Goal: Transaction & Acquisition: Purchase product/service

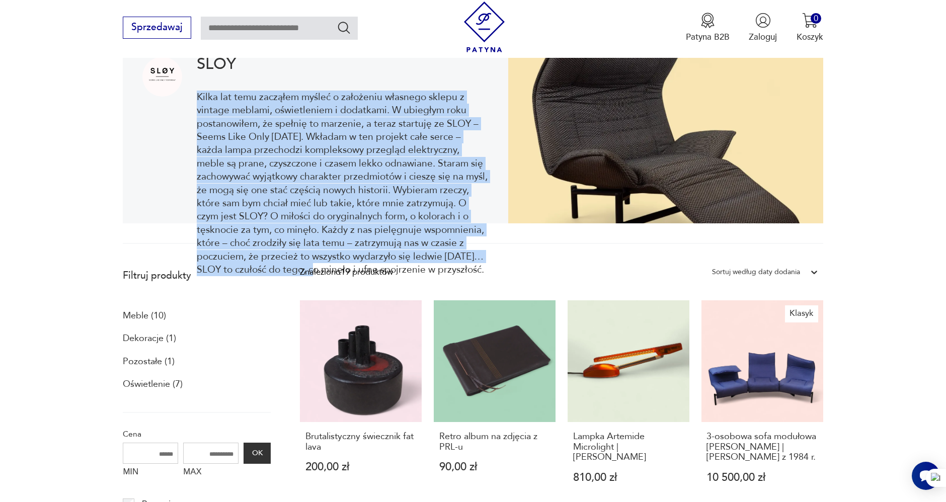
drag, startPoint x: 197, startPoint y: 97, endPoint x: 294, endPoint y: 267, distance: 195.4
click at [295, 267] on p "Kilka lat temu zacząłem myśleć o założeniu własnego sklepu z vintage meblami, o…" at bounding box center [343, 184] width 292 height 186
copy p "Kilka lat temu zacząłem myśleć o założeniu własnego sklepu z vintage meblami, o…"
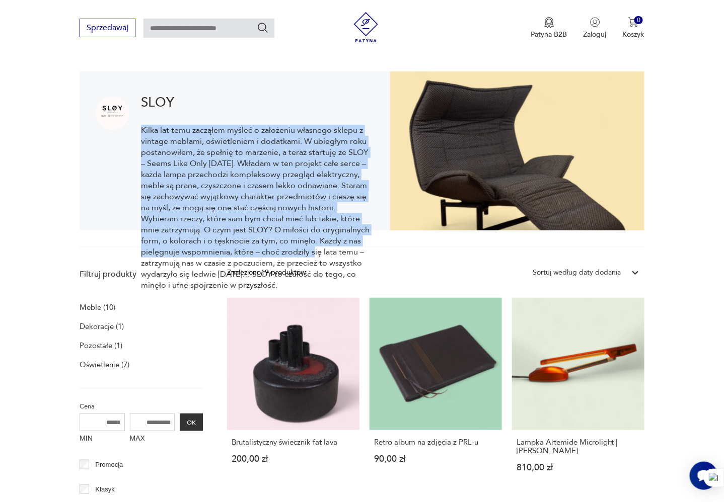
drag, startPoint x: 141, startPoint y: 128, endPoint x: 500, endPoint y: 114, distance: 358.7
click at [305, 247] on p "Kilka lat temu zacząłem myśleć o założeniu własnego sklepu z vintage meblami, o…" at bounding box center [257, 208] width 233 height 166
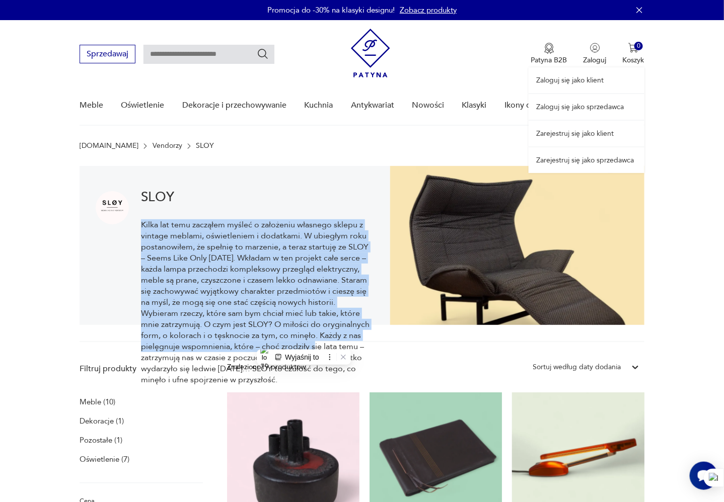
click at [608, 103] on link "Zaloguj się jako sprzedawca" at bounding box center [587, 107] width 116 height 26
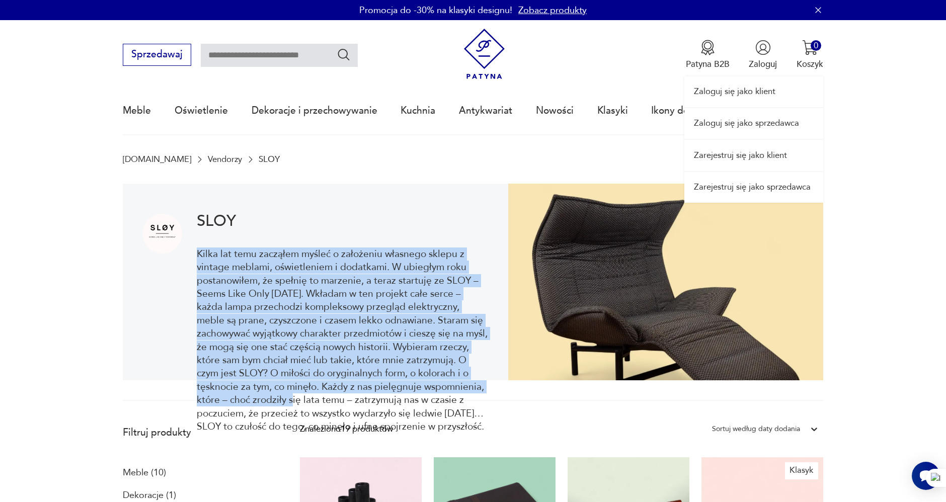
click at [723, 124] on link "Zaloguj się jako sprzedawca" at bounding box center [754, 123] width 139 height 31
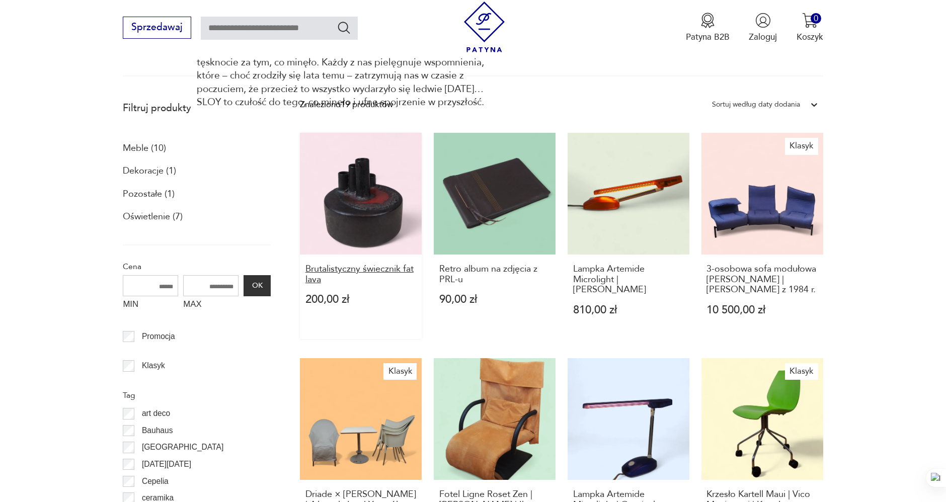
click at [384, 269] on h3 "Brutalistyczny świecznik fat lava" at bounding box center [361, 274] width 111 height 21
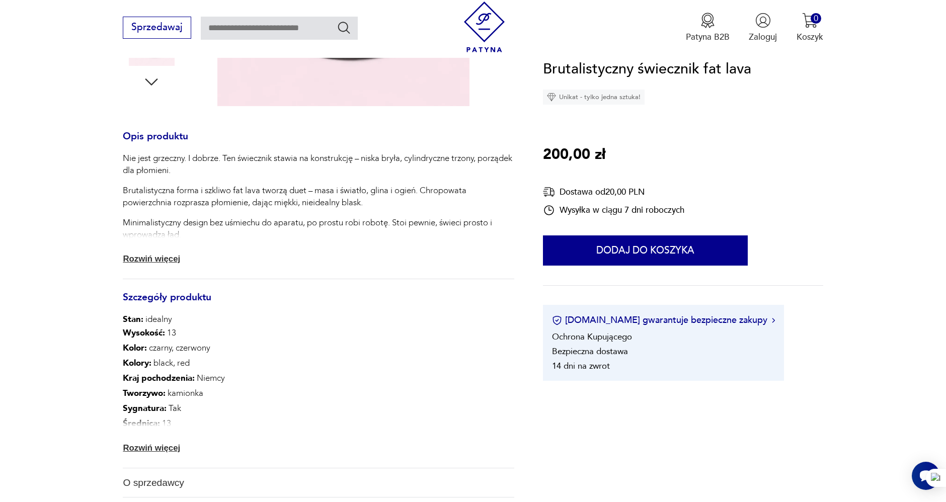
scroll to position [615, 0]
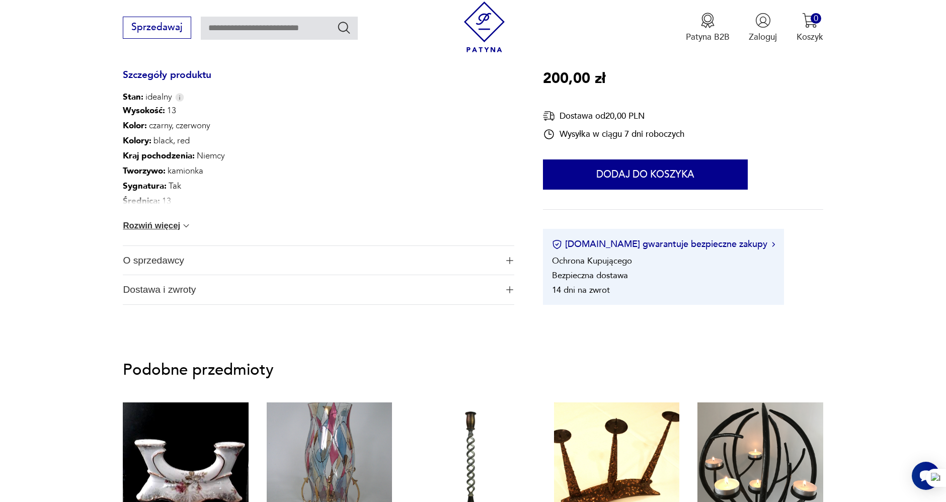
click at [167, 221] on button "Rozwiń więcej" at bounding box center [157, 226] width 68 height 10
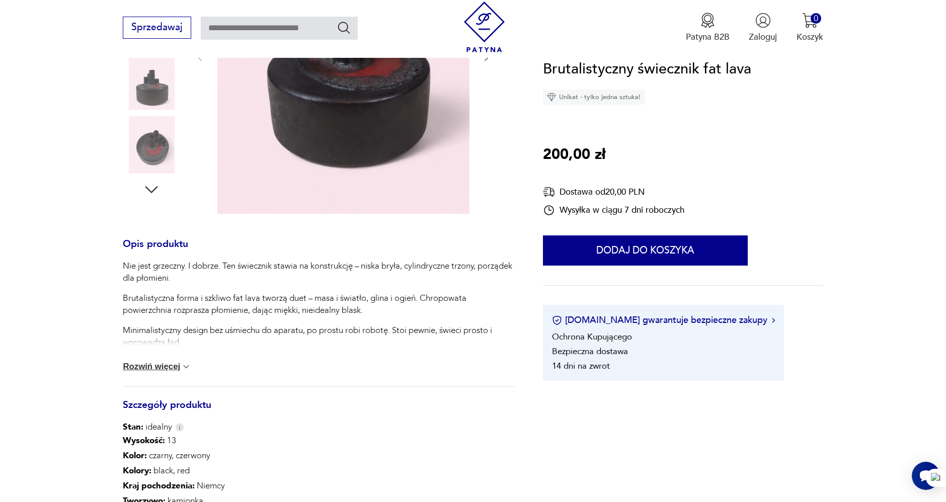
scroll to position [279, 0]
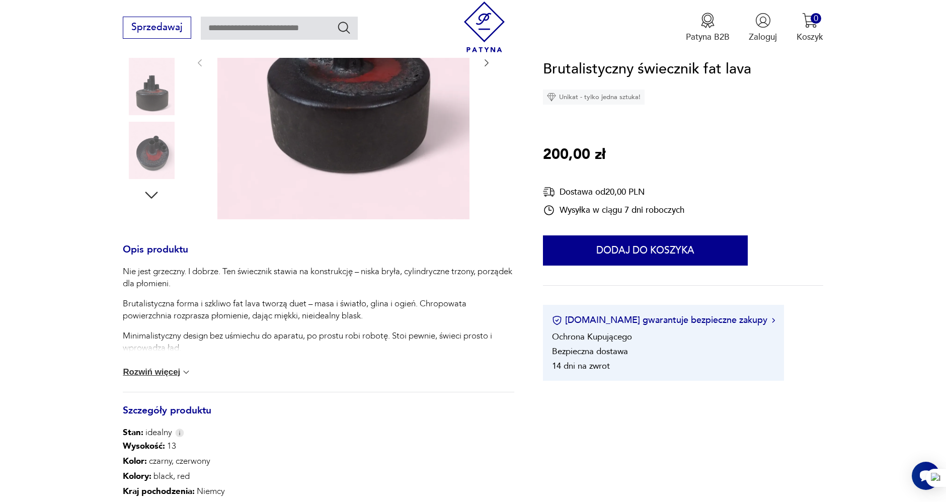
click at [157, 371] on button "Rozwiń więcej" at bounding box center [157, 373] width 68 height 10
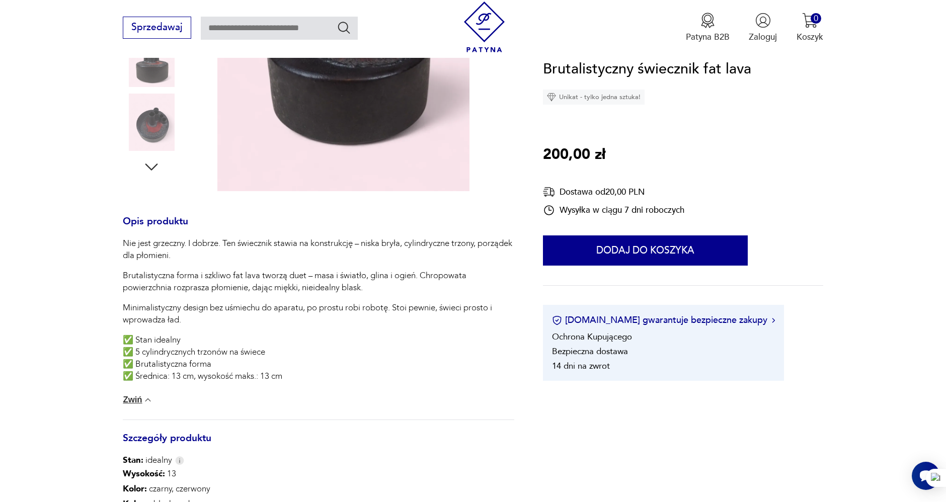
scroll to position [391, 0]
